Goal: Task Accomplishment & Management: Manage account settings

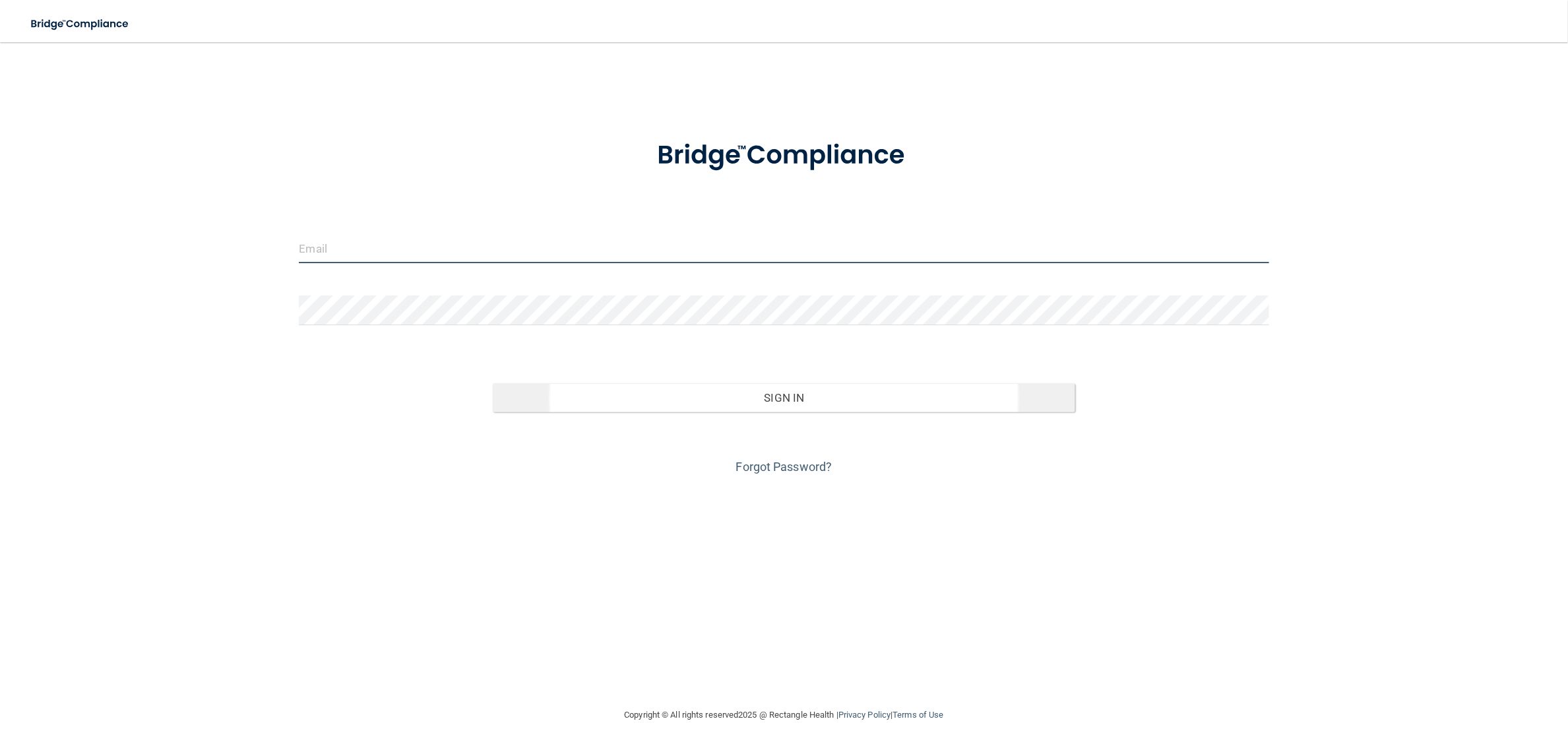
type input "[EMAIL_ADDRESS][DOMAIN_NAME]"
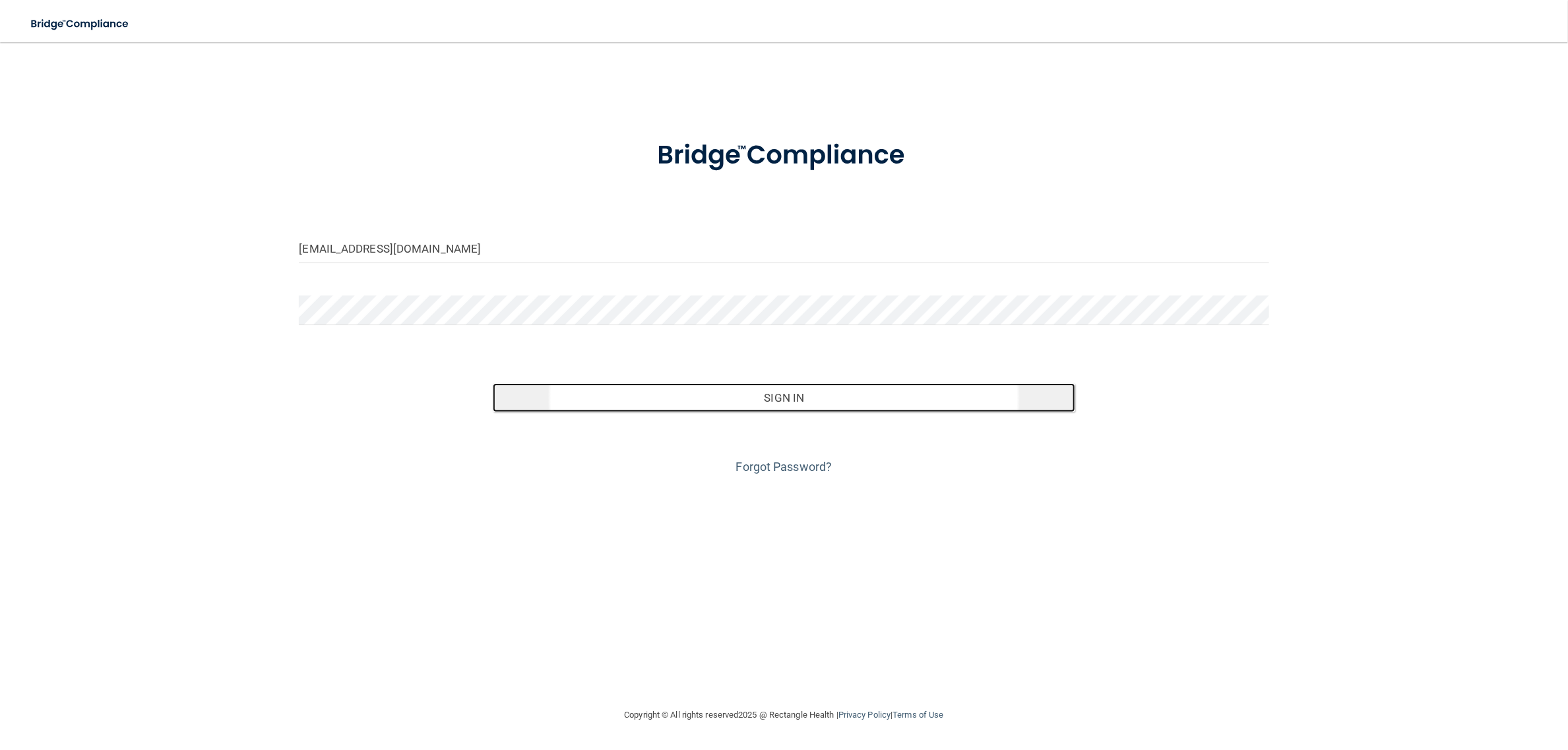
click at [756, 393] on button "Sign In" at bounding box center [784, 398] width 582 height 29
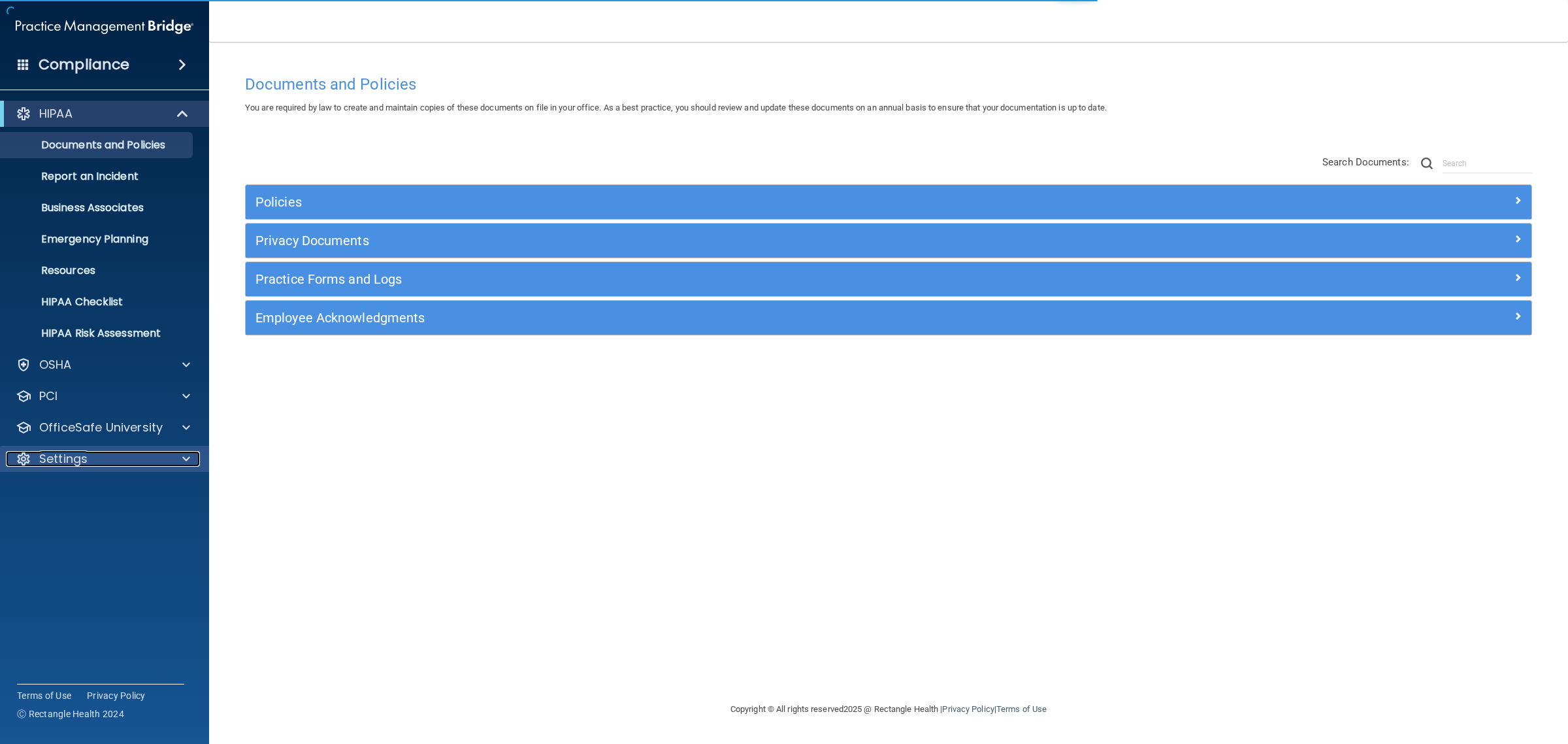
click at [108, 452] on div "Settings" at bounding box center [86, 459] width 162 height 16
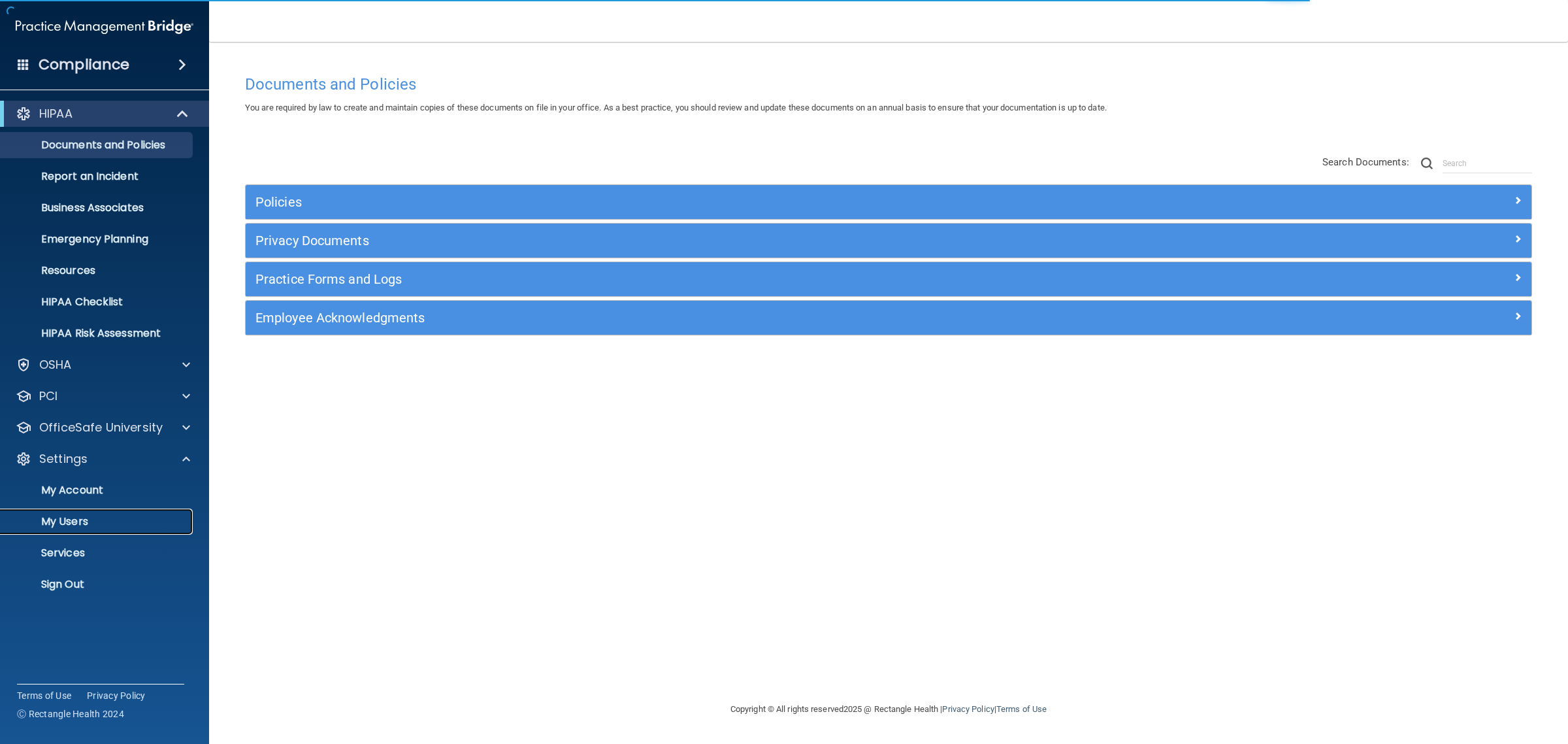
click at [74, 517] on p "My Users" at bounding box center [98, 521] width 178 height 13
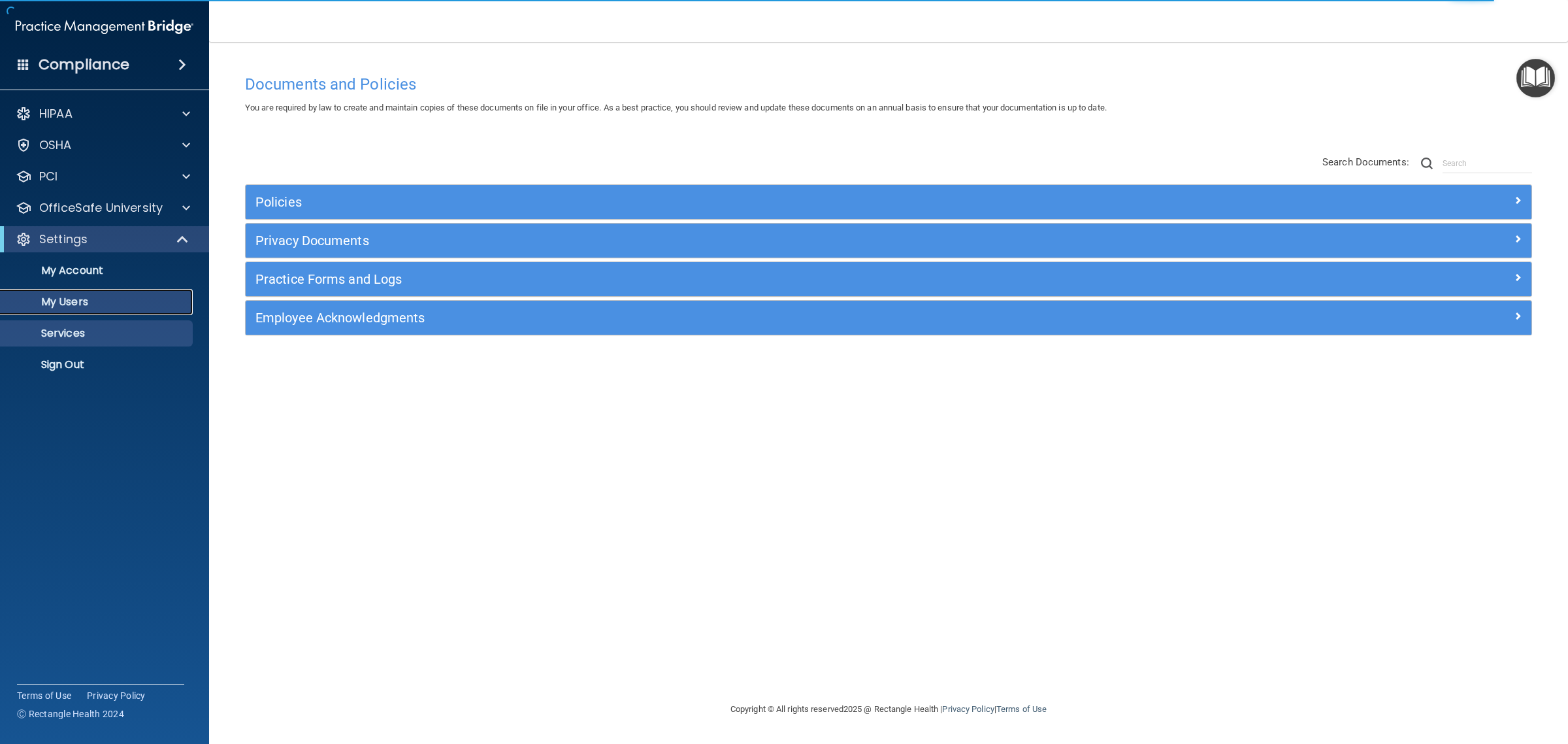
select select "20"
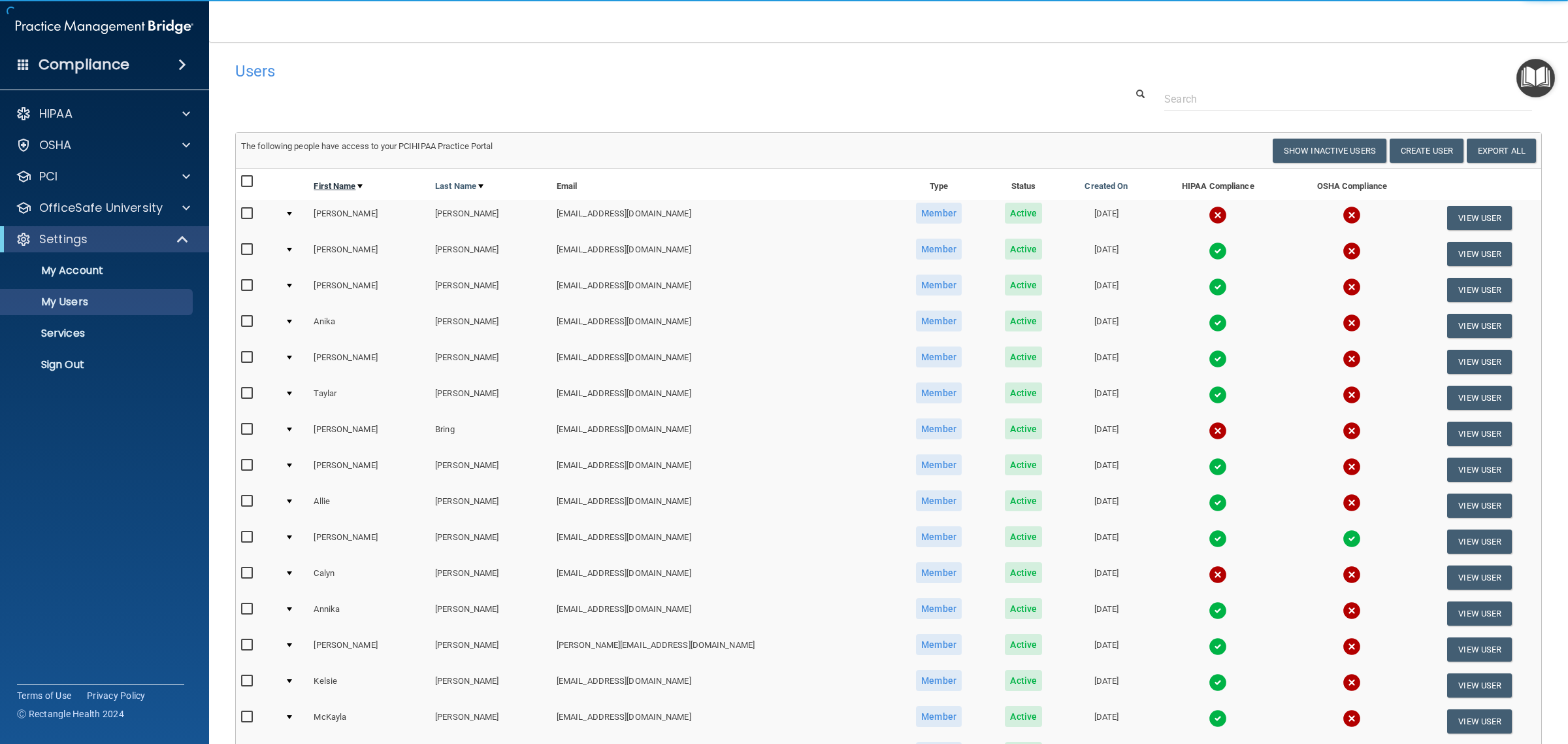
click at [354, 191] on link "First Name" at bounding box center [338, 186] width 49 height 16
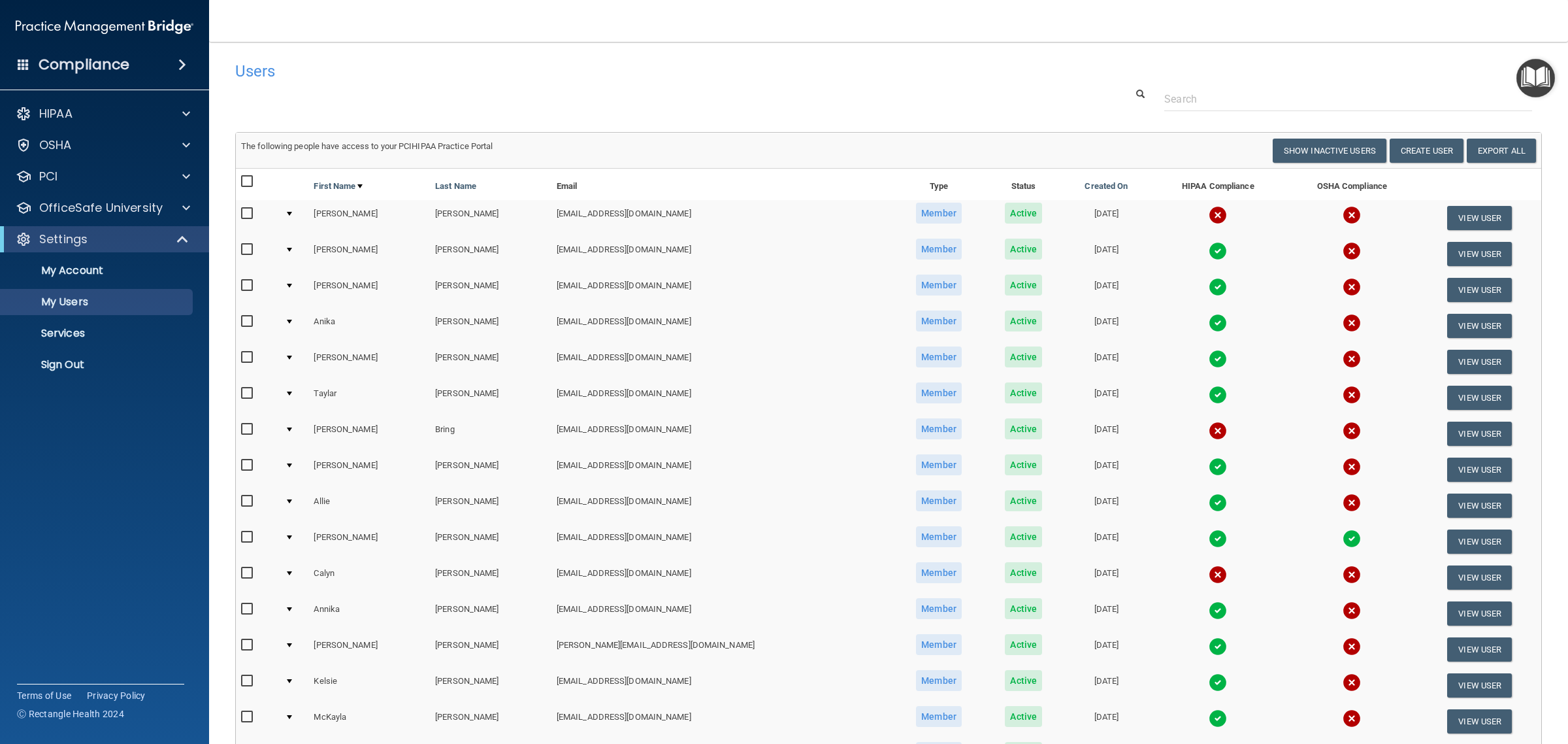
select select "20"
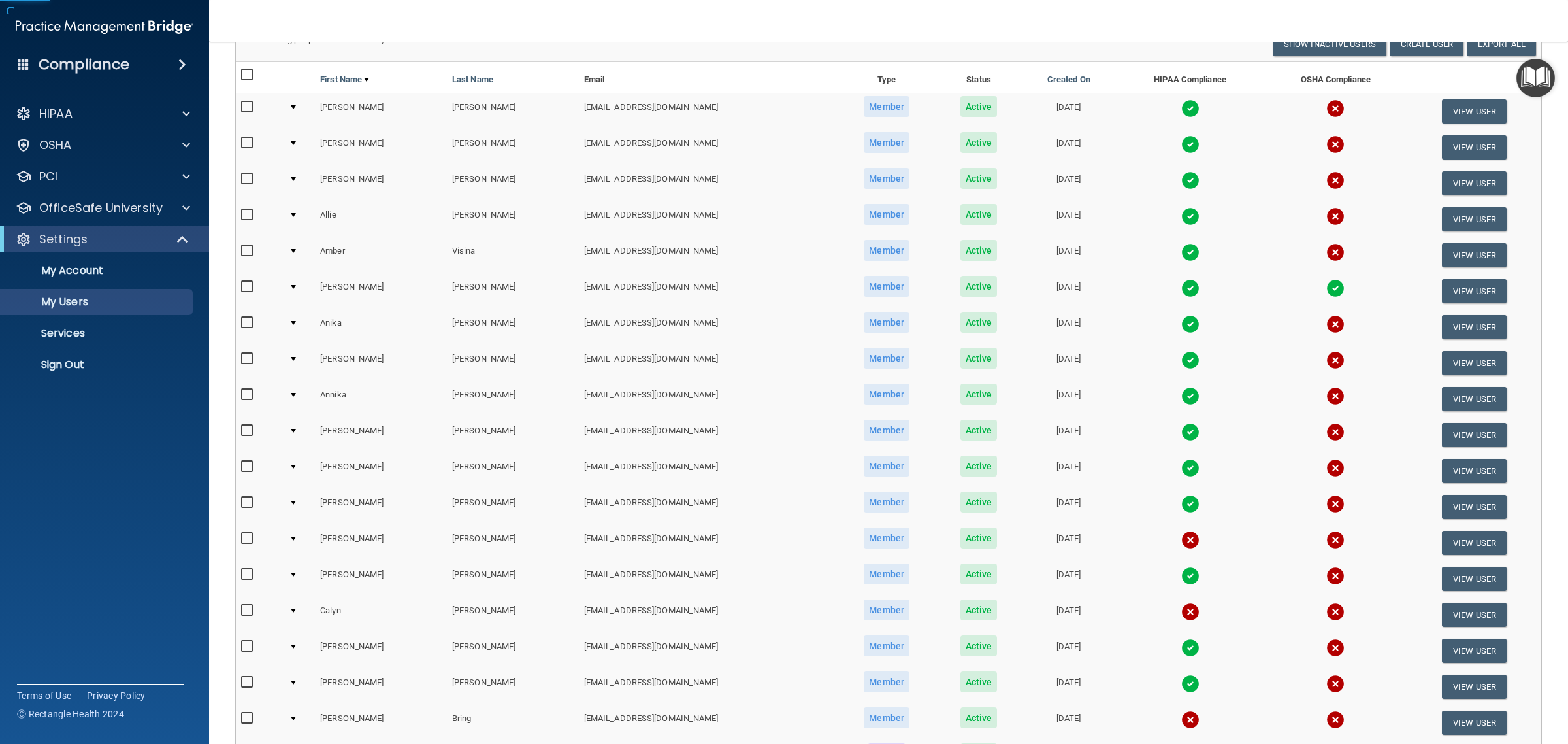
scroll to position [336, 0]
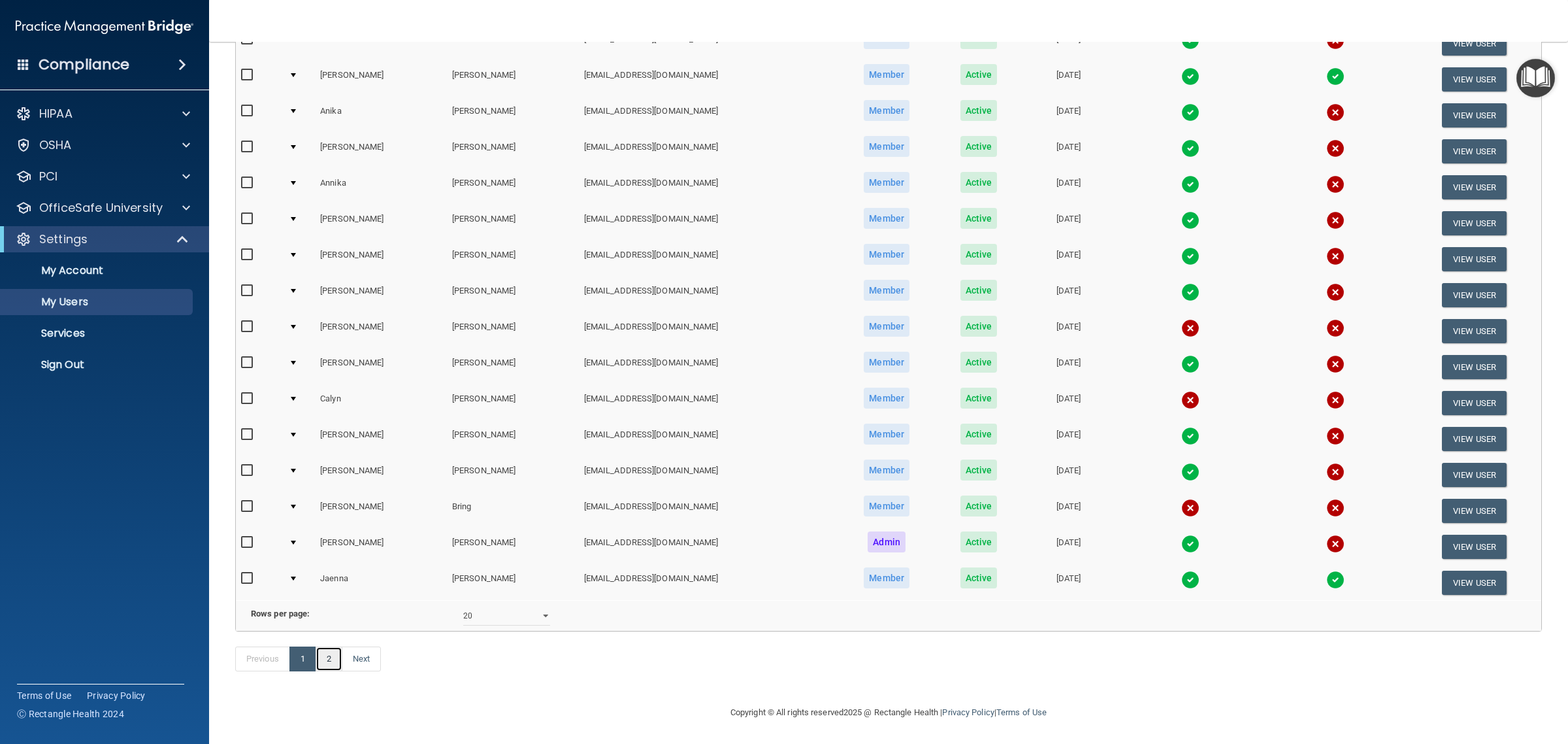
click at [331, 658] on link "2" at bounding box center [329, 659] width 27 height 25
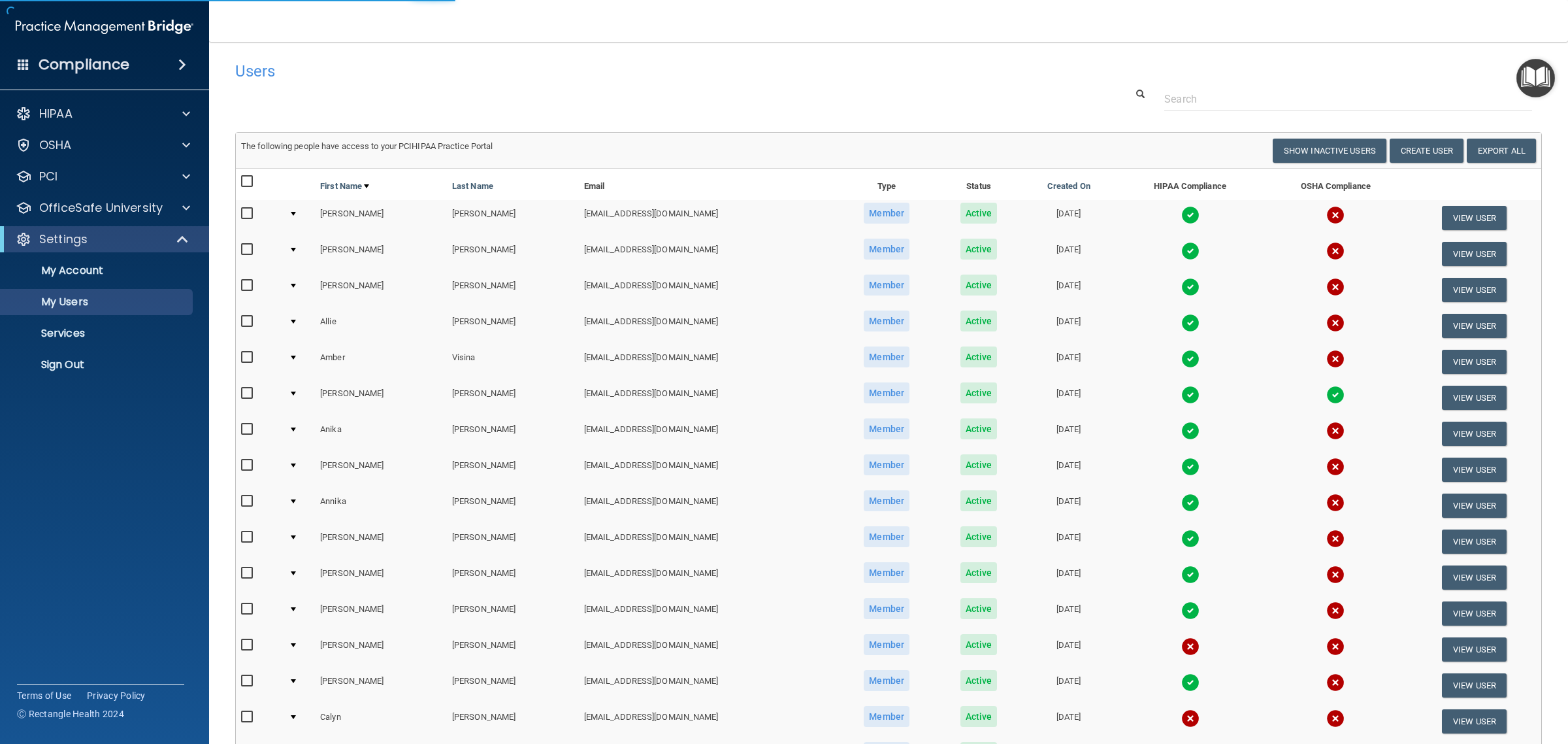
select select "20"
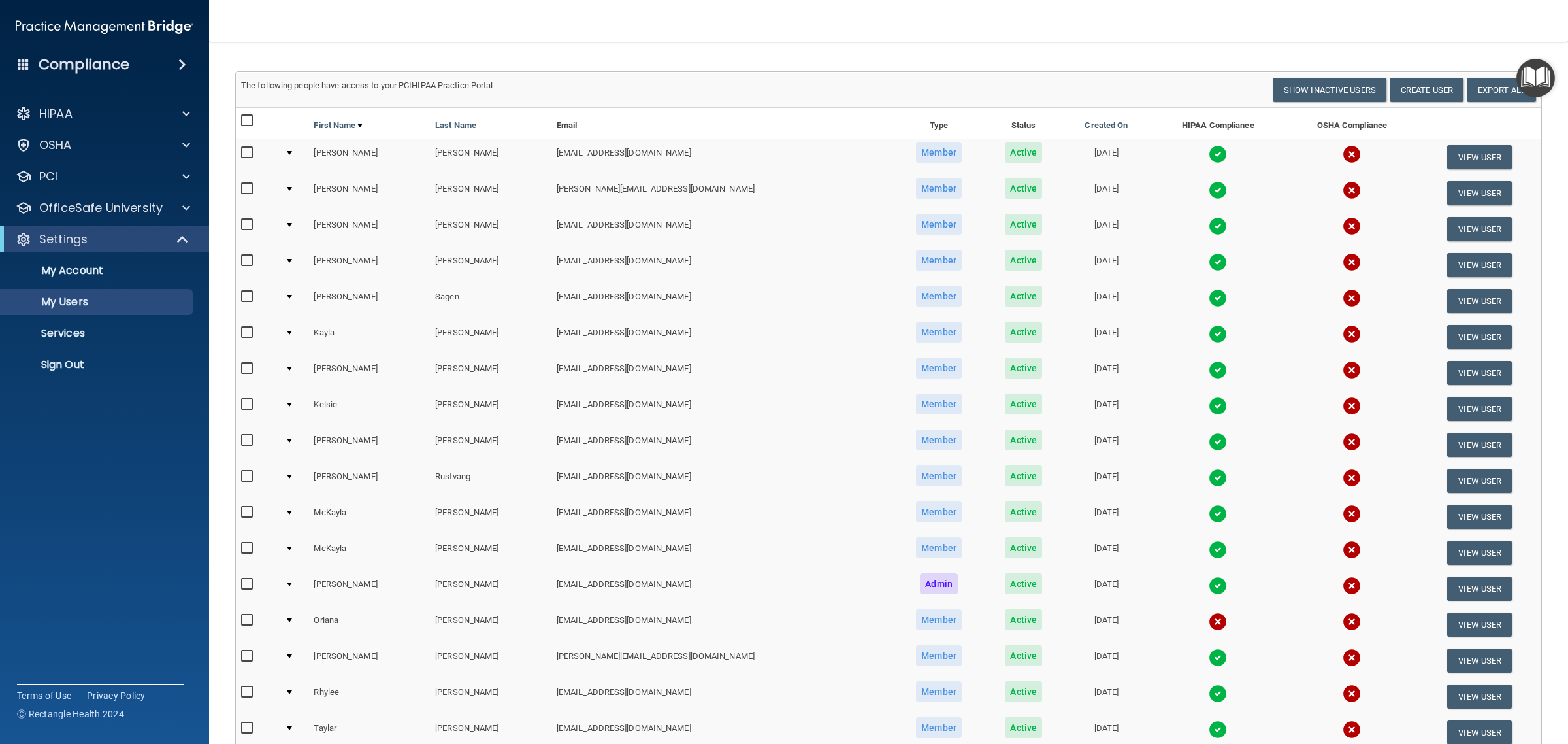
scroll to position [163, 0]
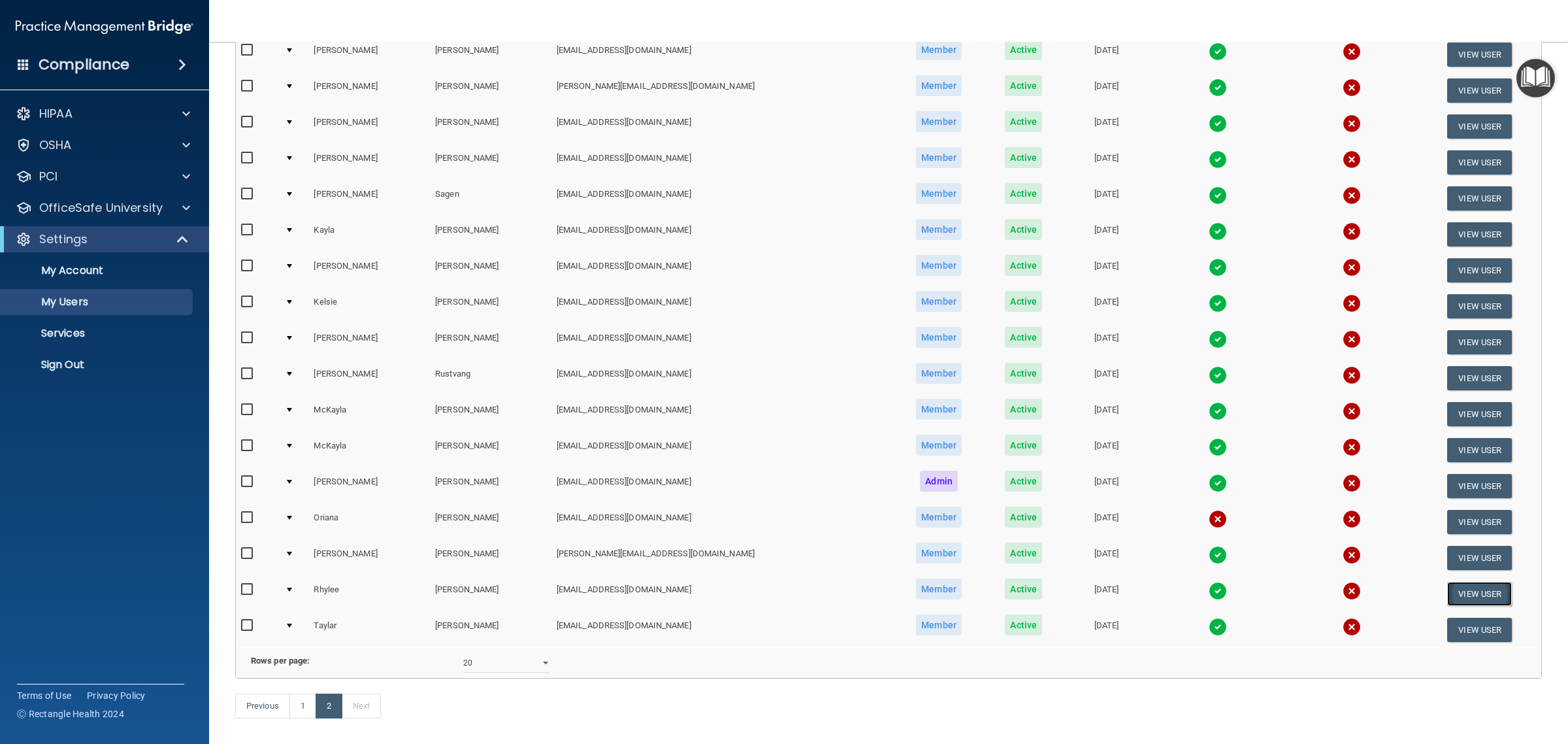
click at [1447, 591] on button "View User" at bounding box center [1479, 594] width 64 height 25
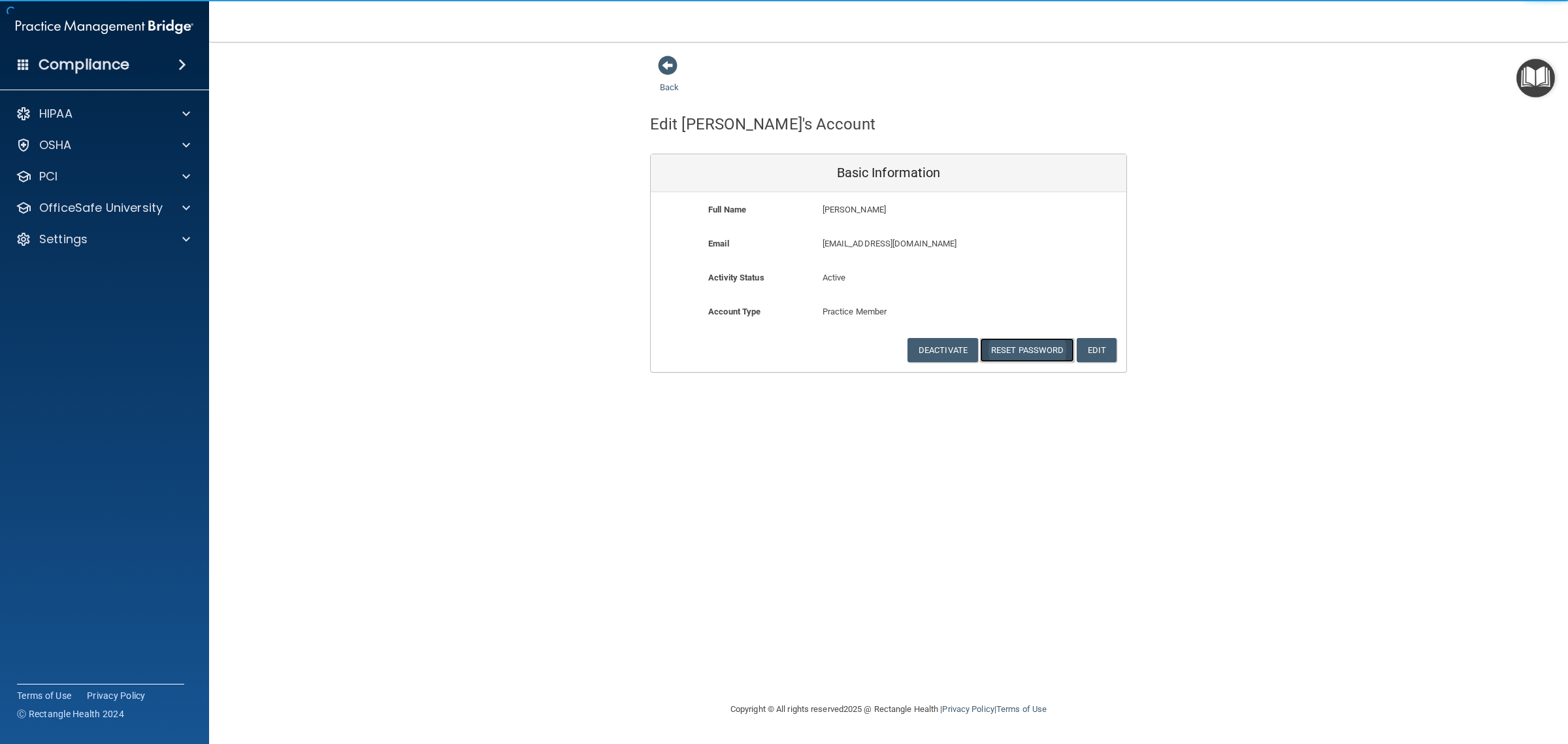
click at [1045, 357] on button "Reset Password" at bounding box center [1026, 351] width 94 height 25
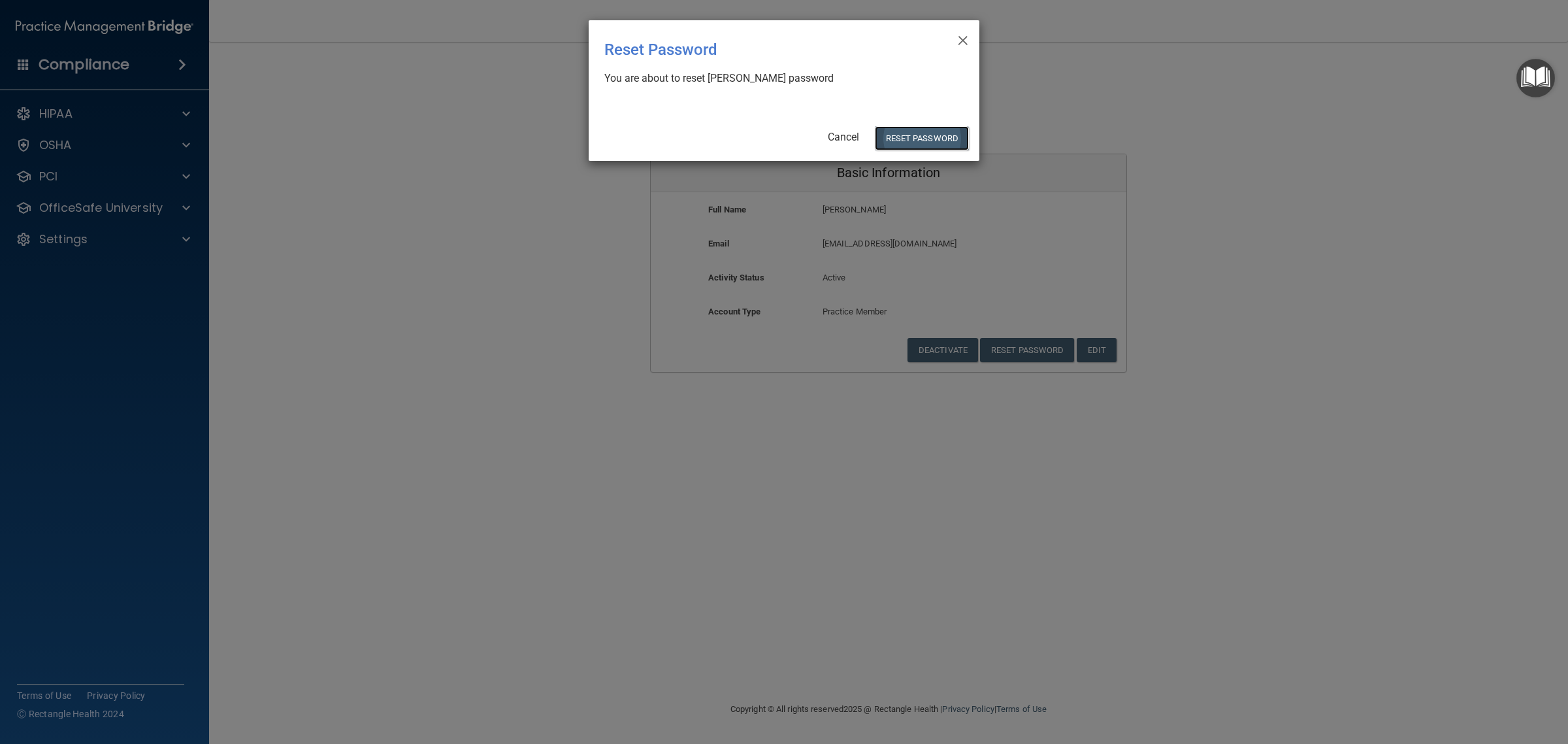
click at [928, 133] on button "Reset Password" at bounding box center [921, 138] width 94 height 25
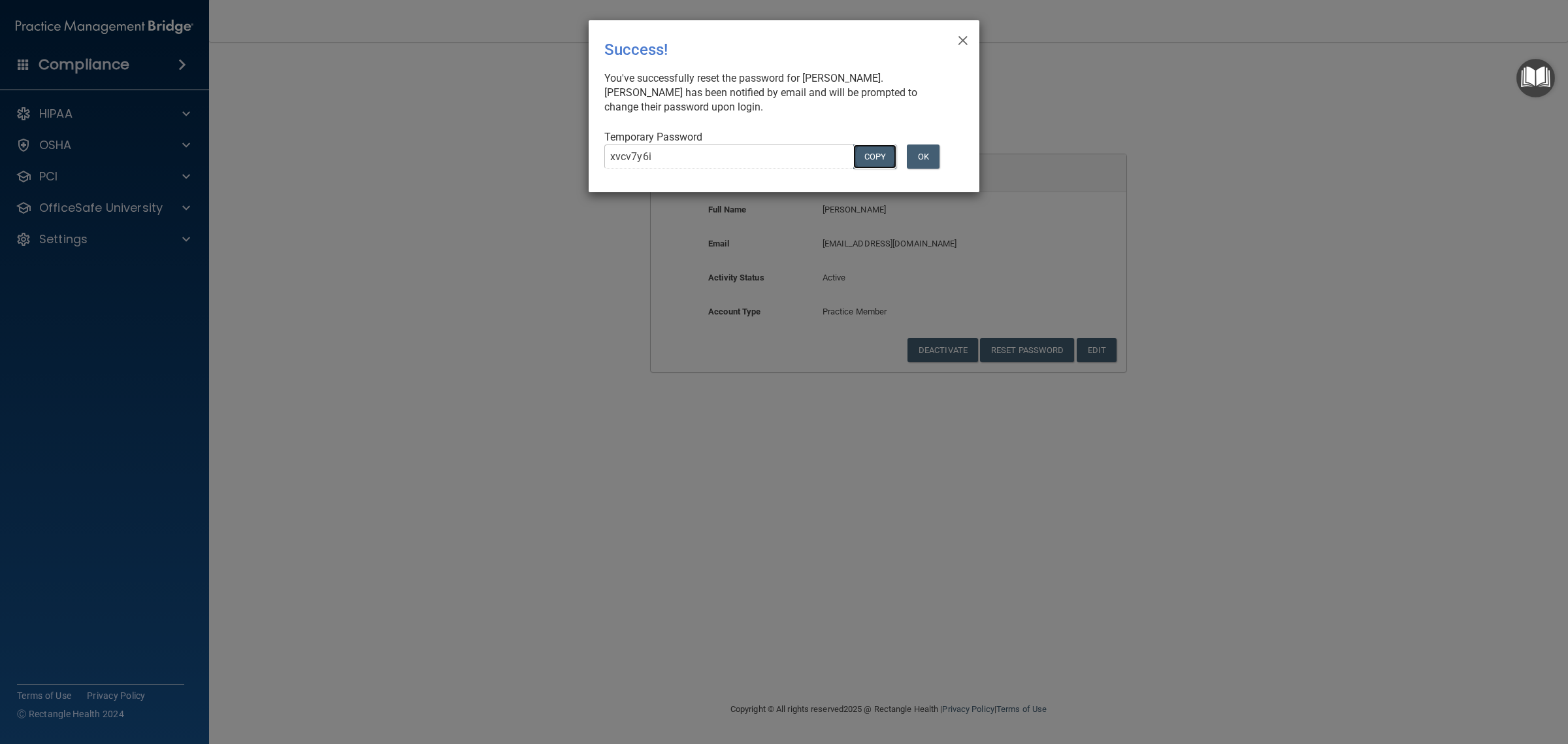
click at [873, 157] on button "COPY" at bounding box center [875, 156] width 44 height 25
click at [917, 152] on button "OK" at bounding box center [923, 156] width 32 height 25
